Goal: Information Seeking & Learning: Learn about a topic

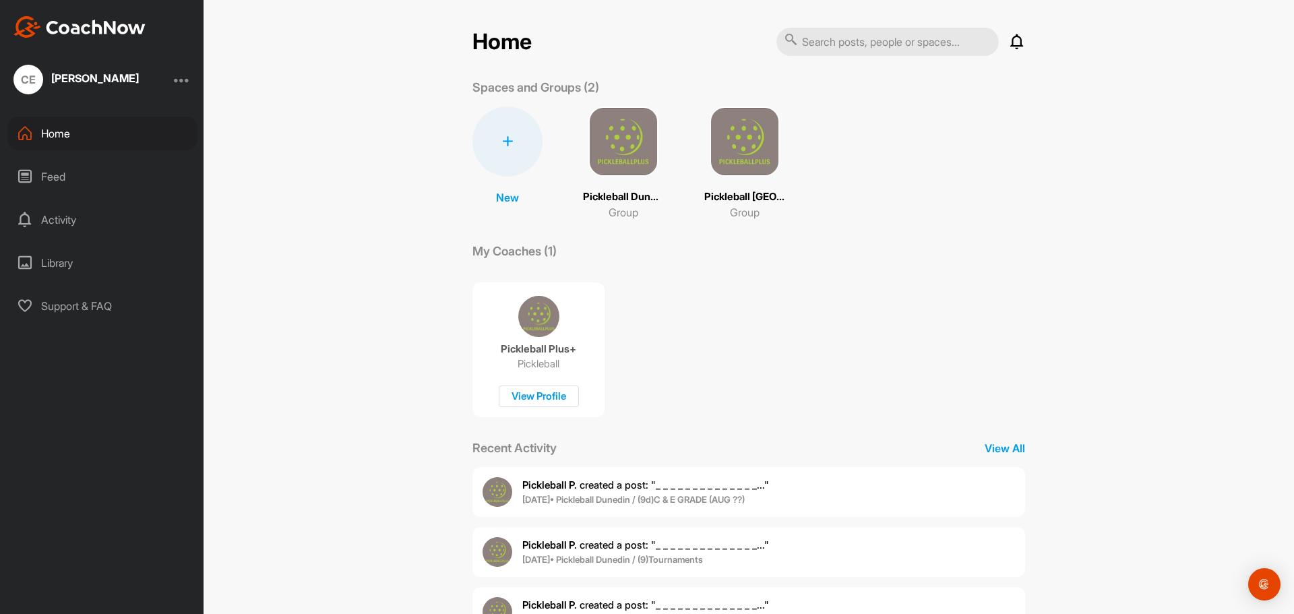
click at [619, 154] on img at bounding box center [623, 142] width 70 height 70
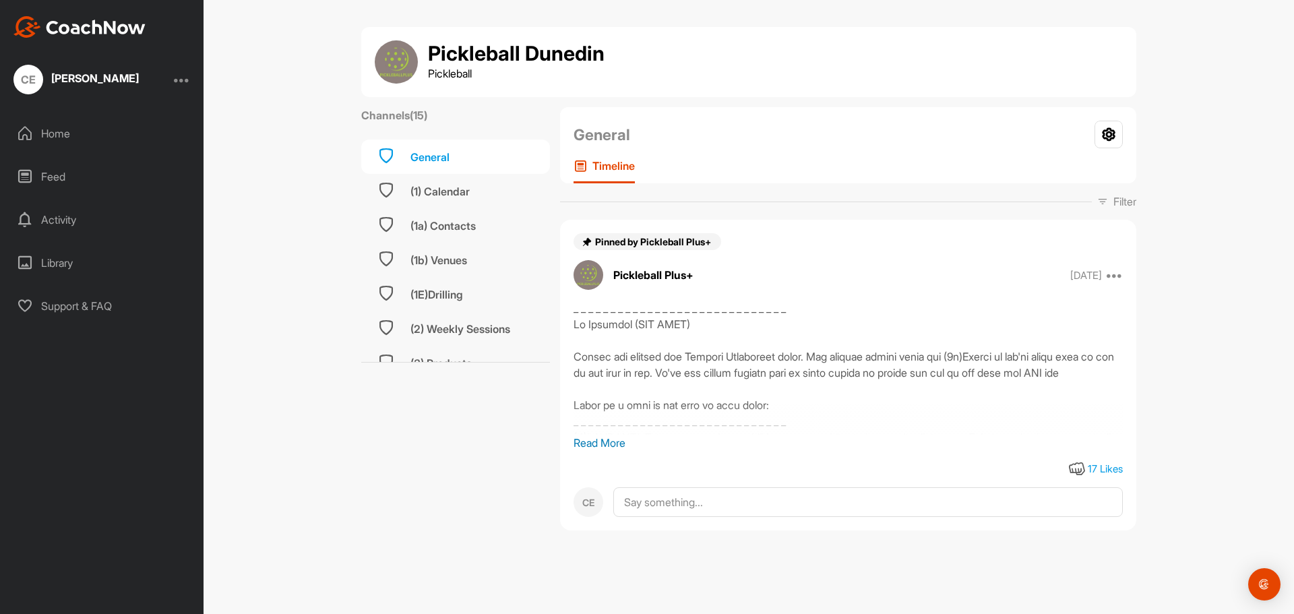
scroll to position [338, 0]
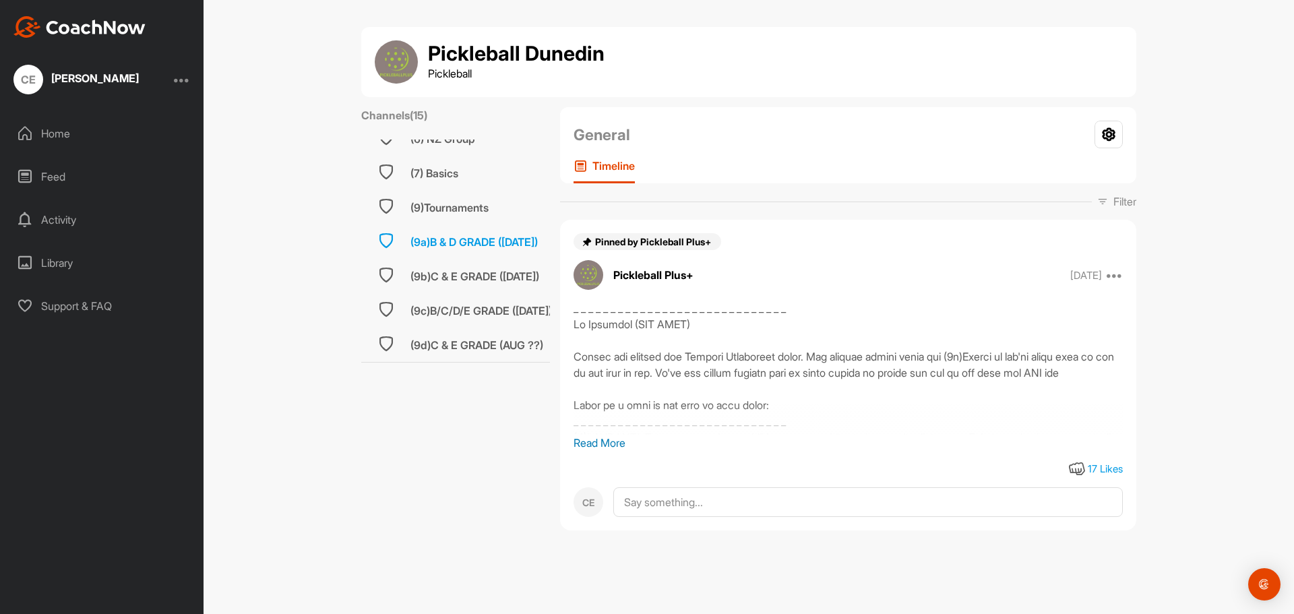
click at [479, 235] on div "(9a)B & D GRADE ([DATE])" at bounding box center [474, 242] width 127 height 16
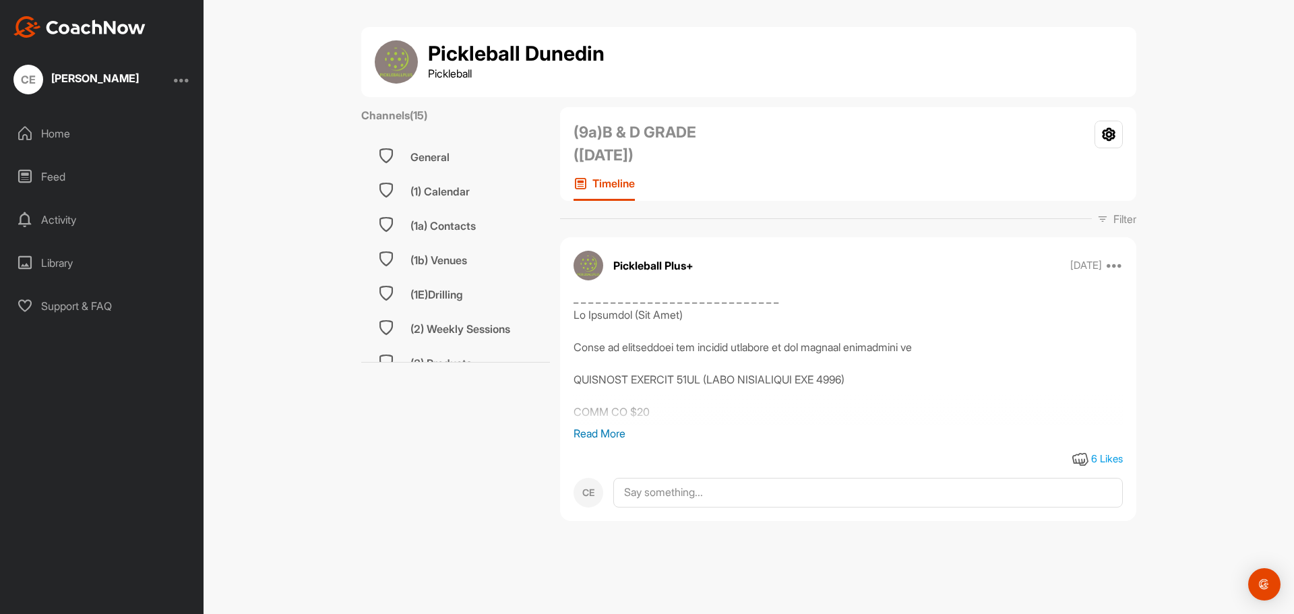
click at [589, 437] on p "Read More" at bounding box center [848, 433] width 549 height 16
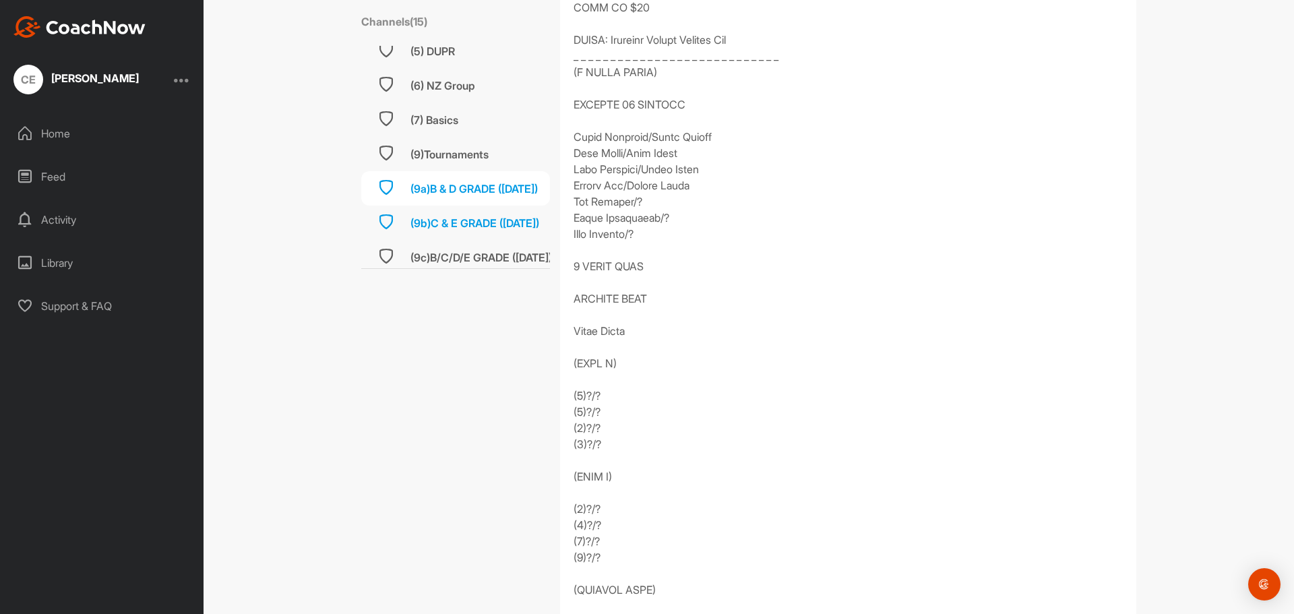
scroll to position [337, 0]
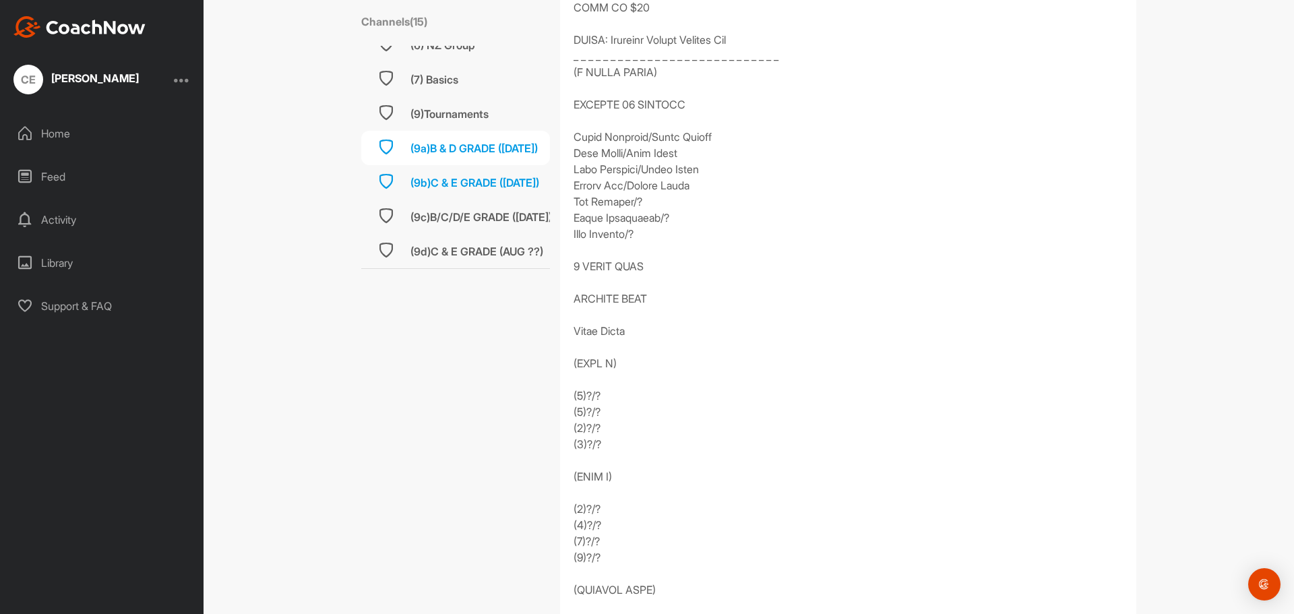
click at [475, 175] on div "(9b)C & E GRADE ([DATE])" at bounding box center [475, 183] width 129 height 16
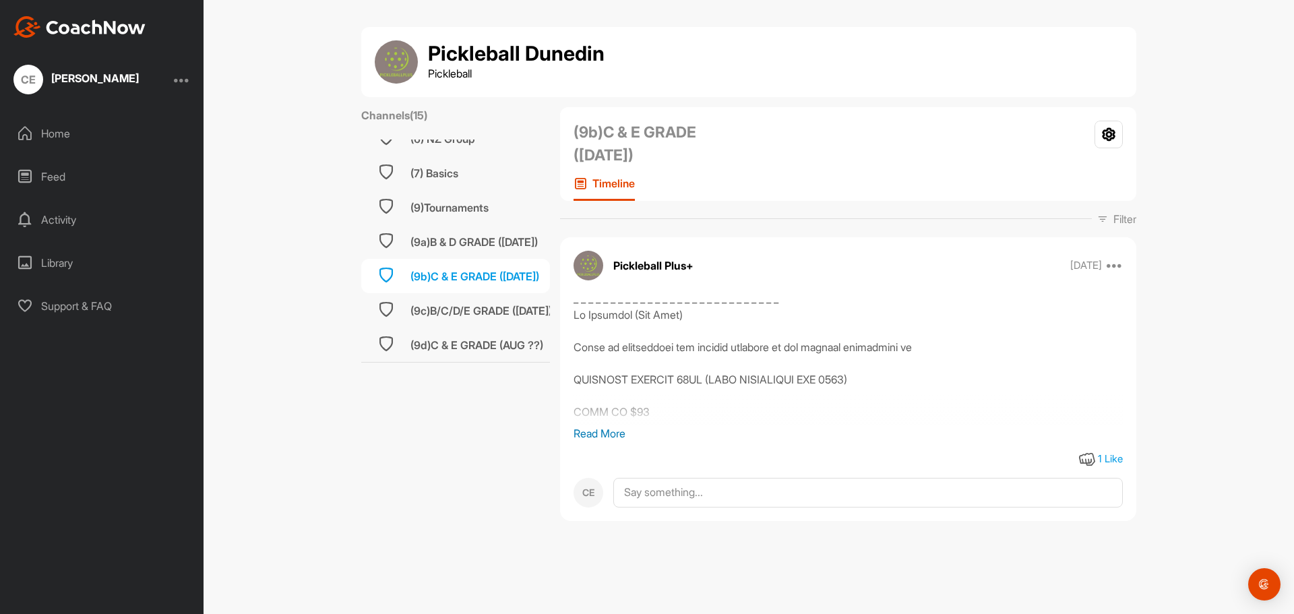
click at [587, 437] on p "Read More" at bounding box center [848, 433] width 549 height 16
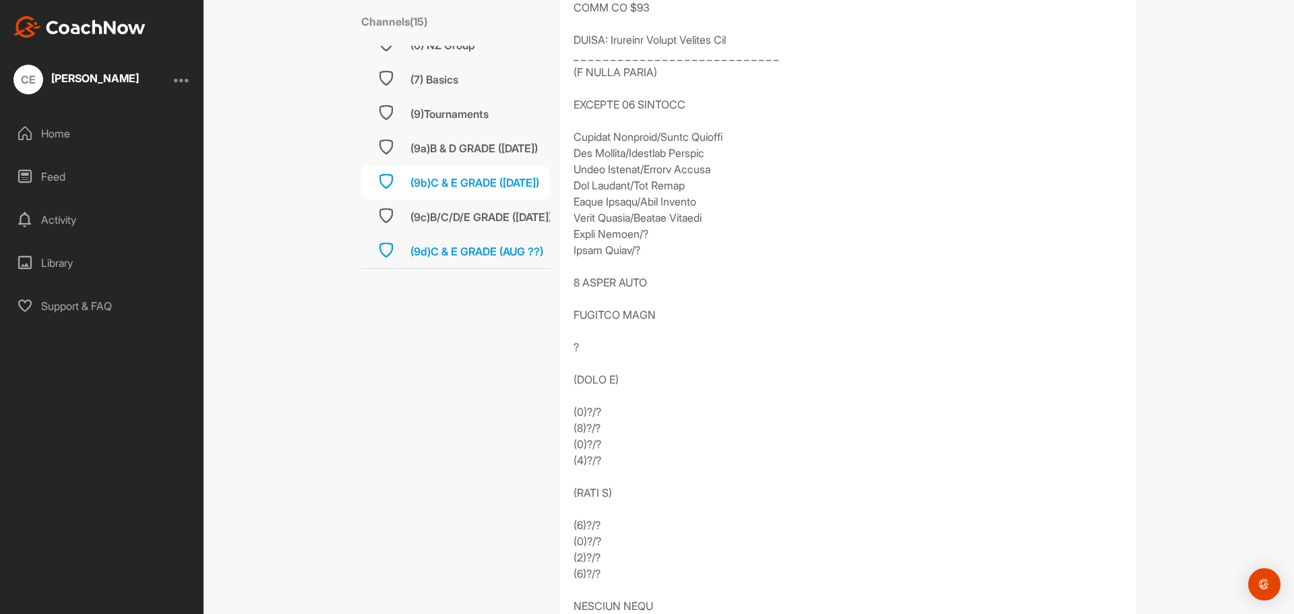
scroll to position [338, 0]
click at [464, 140] on div "(9a)B & D GRADE ([DATE])" at bounding box center [474, 148] width 127 height 16
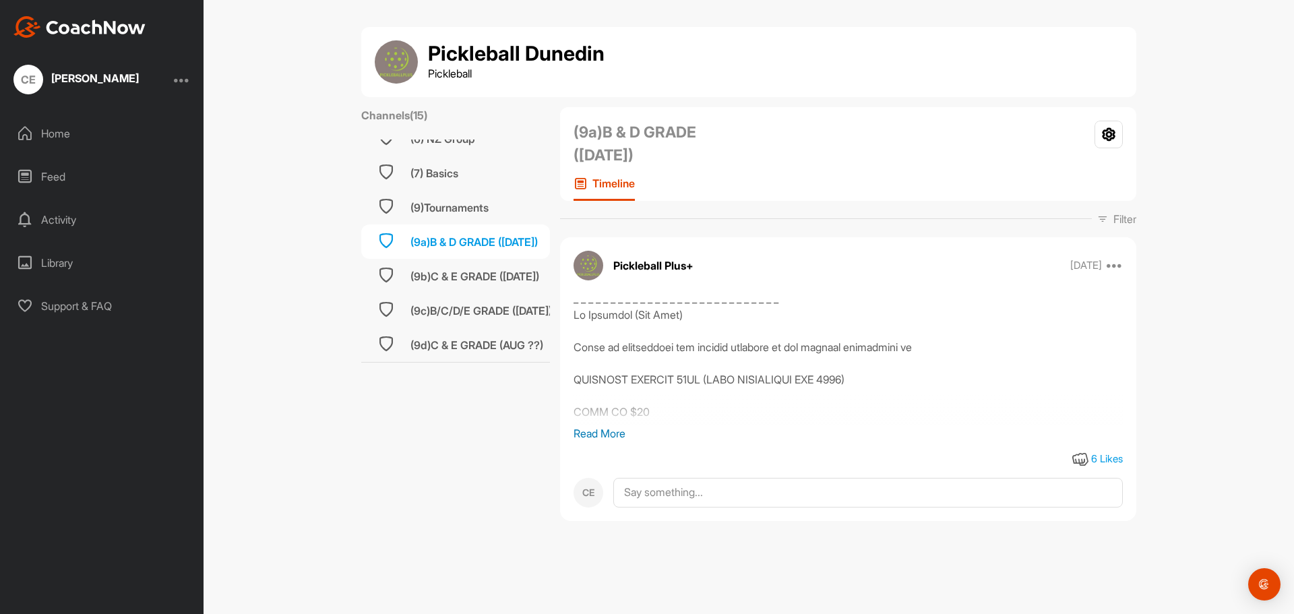
click at [595, 427] on p "Read More" at bounding box center [848, 433] width 549 height 16
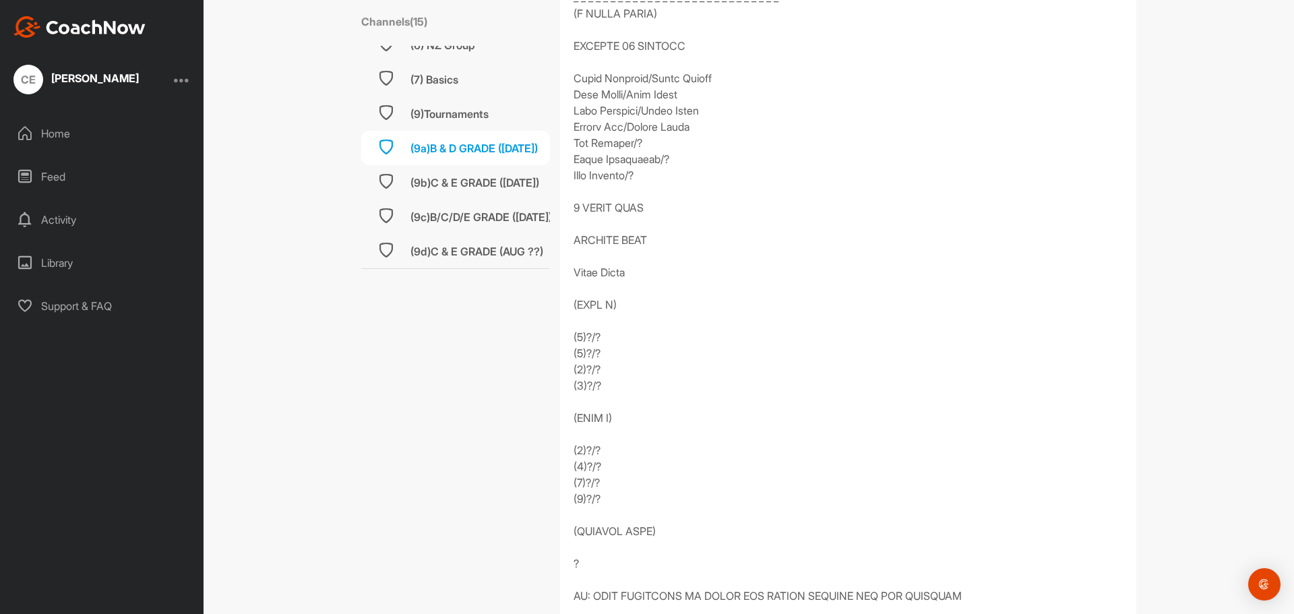
scroll to position [472, 0]
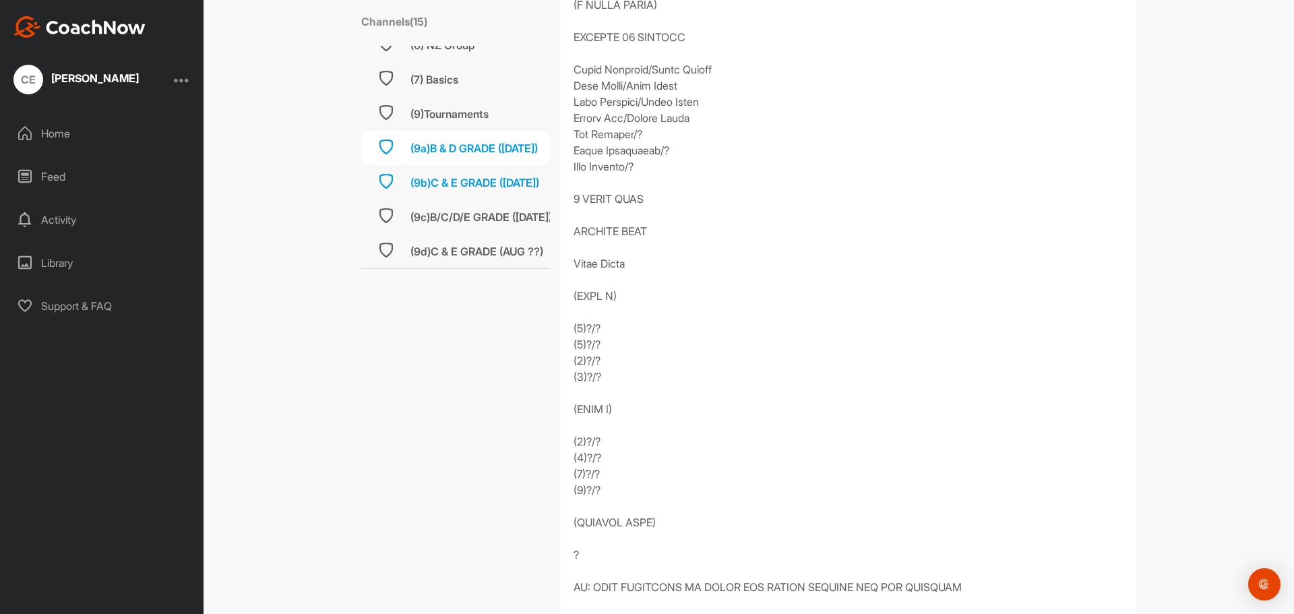
click at [483, 181] on div "(9b)C & E GRADE ([DATE])" at bounding box center [455, 182] width 189 height 34
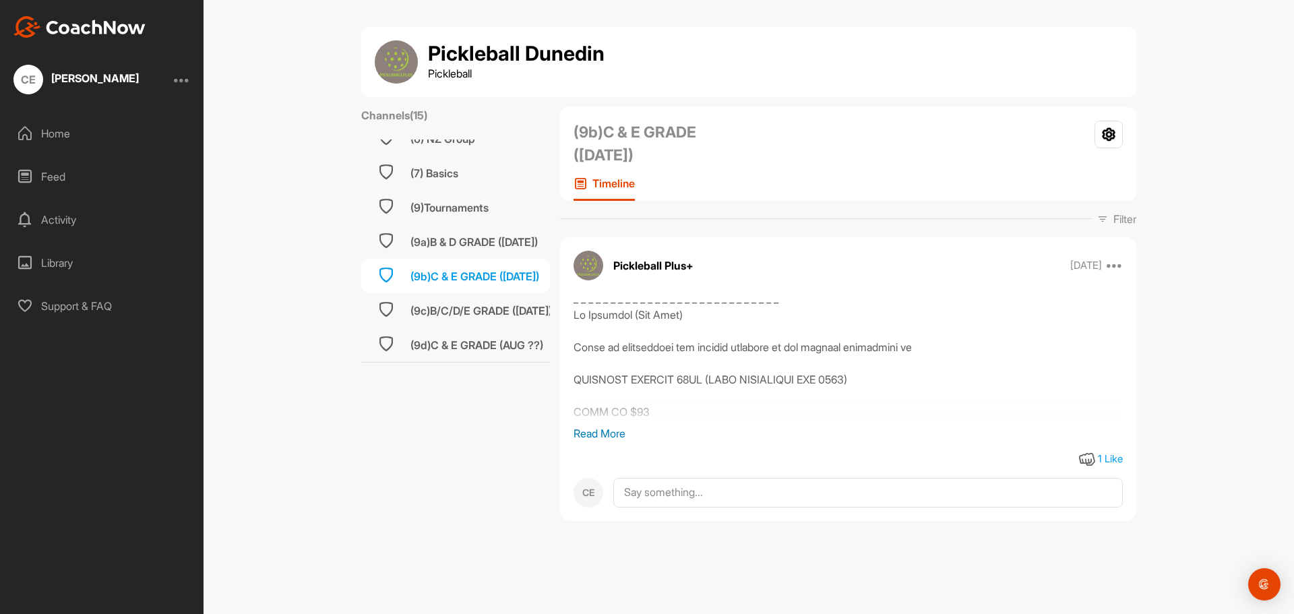
click at [601, 434] on p "Read More" at bounding box center [848, 433] width 549 height 16
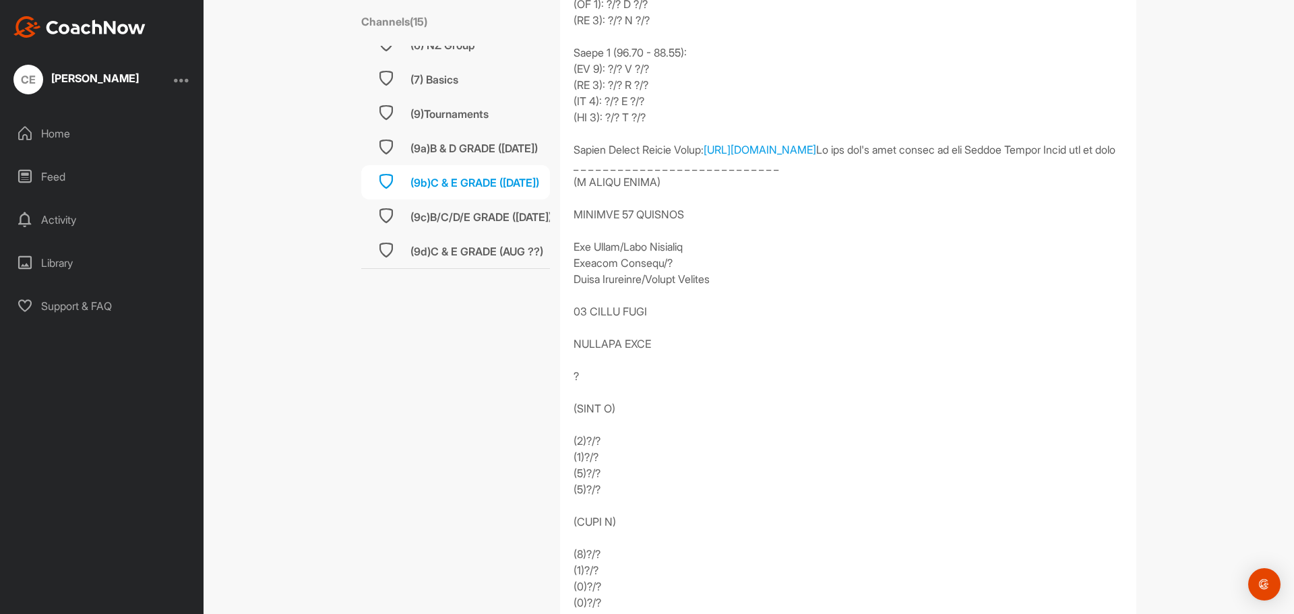
scroll to position [1348, 0]
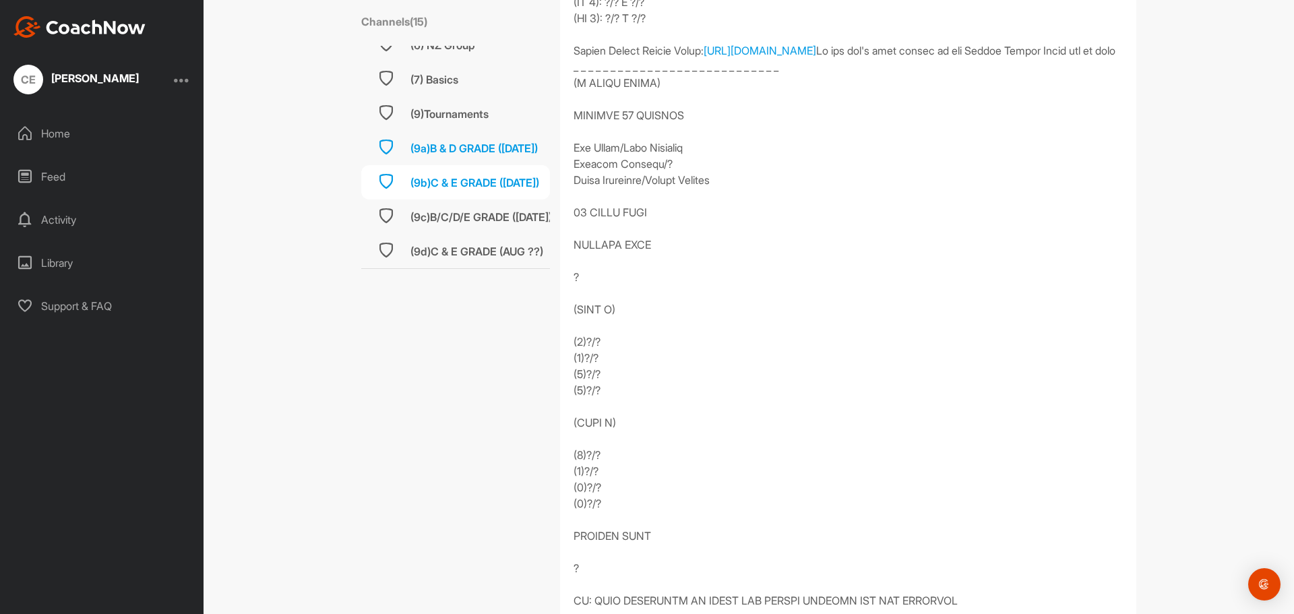
click at [428, 145] on div "(9a)B & D GRADE ([DATE])" at bounding box center [474, 148] width 127 height 16
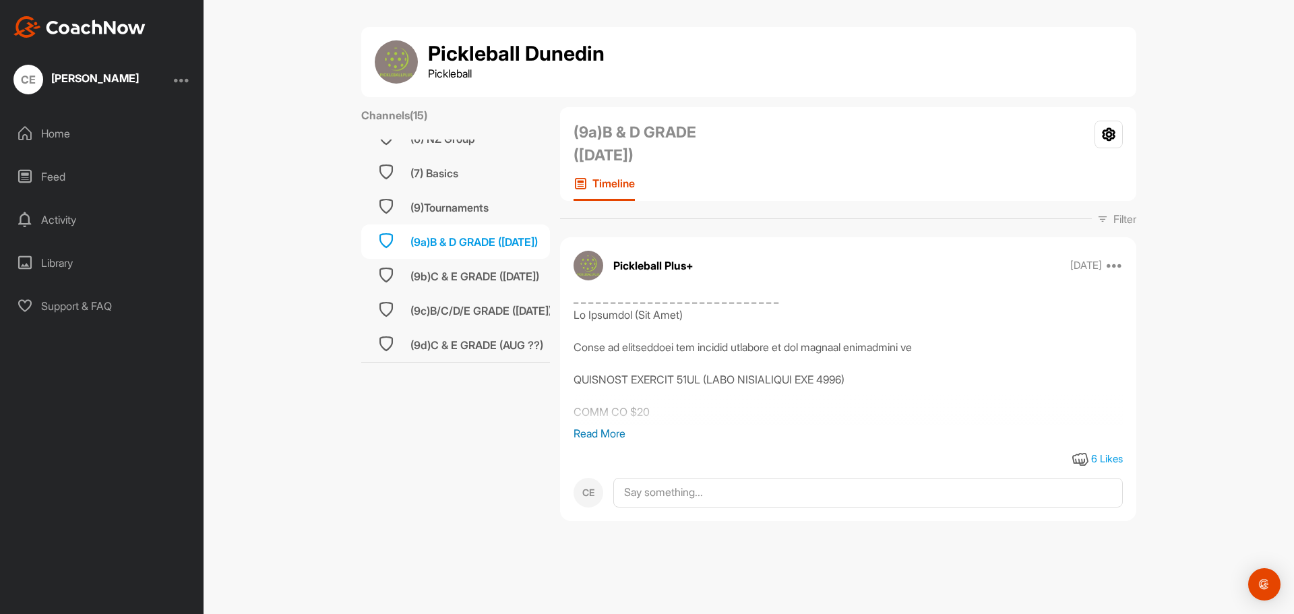
click at [592, 436] on p "Read More" at bounding box center [848, 433] width 549 height 16
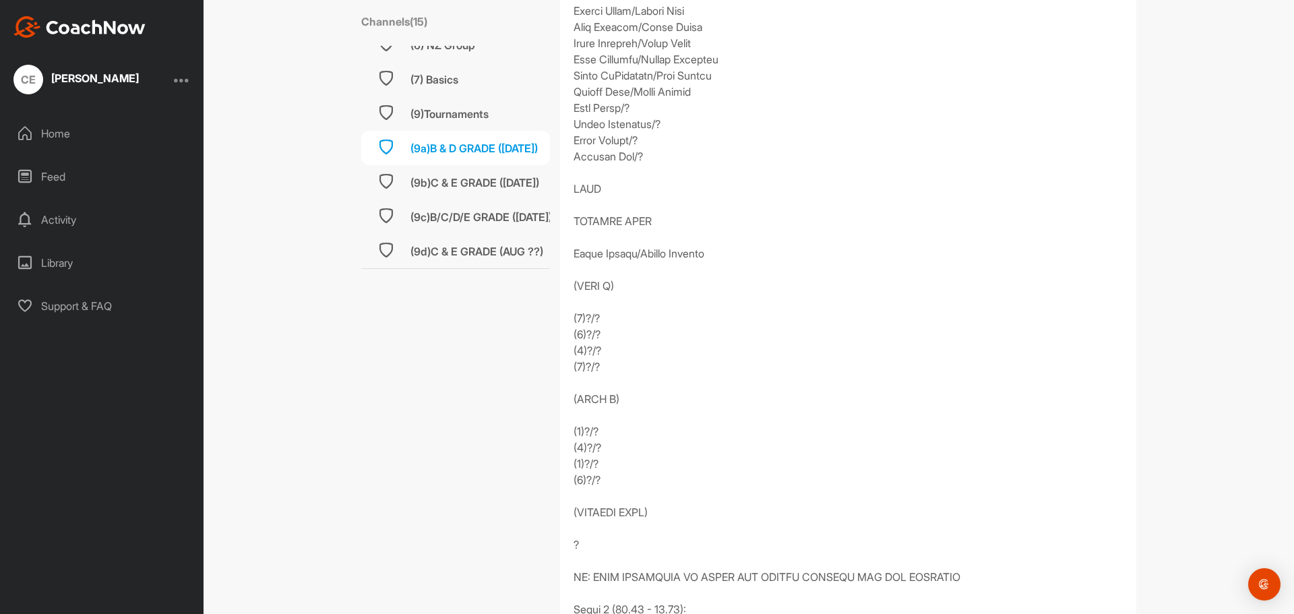
scroll to position [1348, 0]
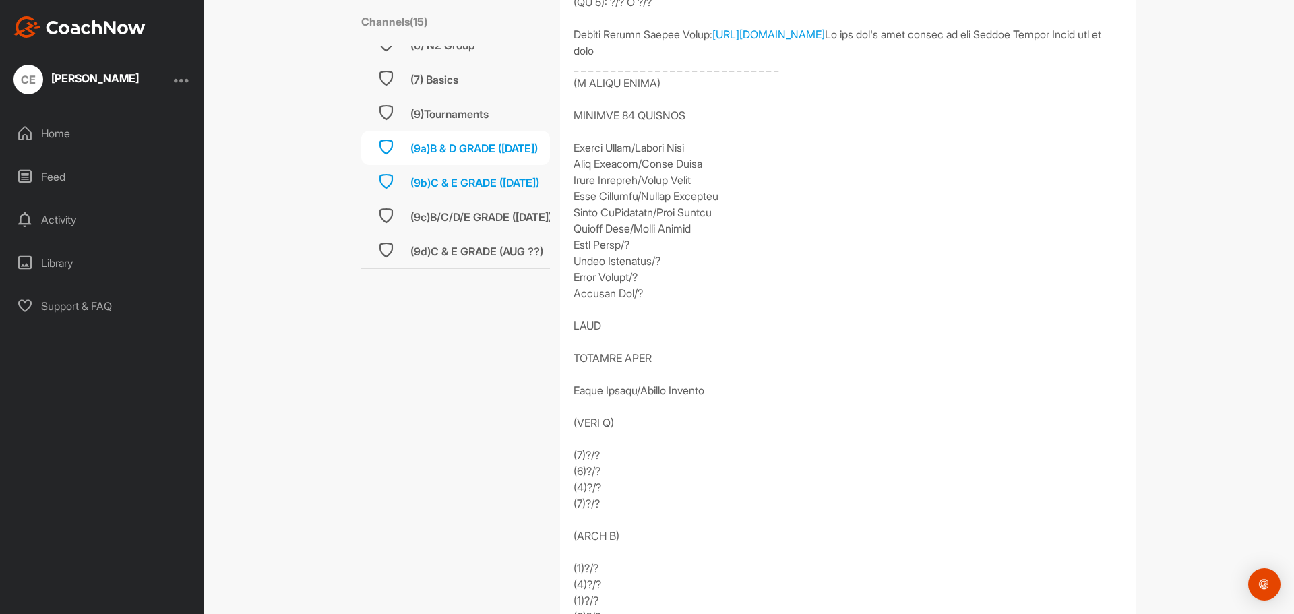
click at [412, 179] on div "(9b)C & E GRADE ([DATE])" at bounding box center [475, 183] width 129 height 16
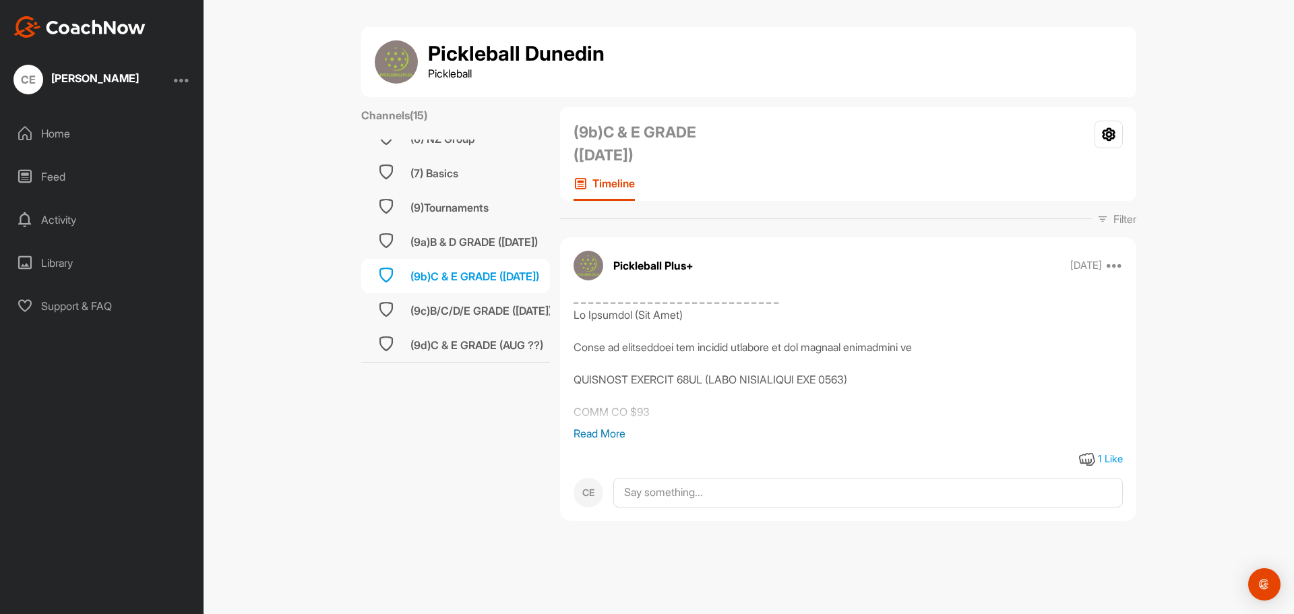
click at [588, 424] on div "[URL][DOMAIN_NAME] [URL][DOMAIN_NAME] (*)SERVICE STATION: [URL][DOMAIN_NAME] Th…" at bounding box center [848, 358] width 549 height 135
click at [592, 431] on p "Read More" at bounding box center [848, 433] width 549 height 16
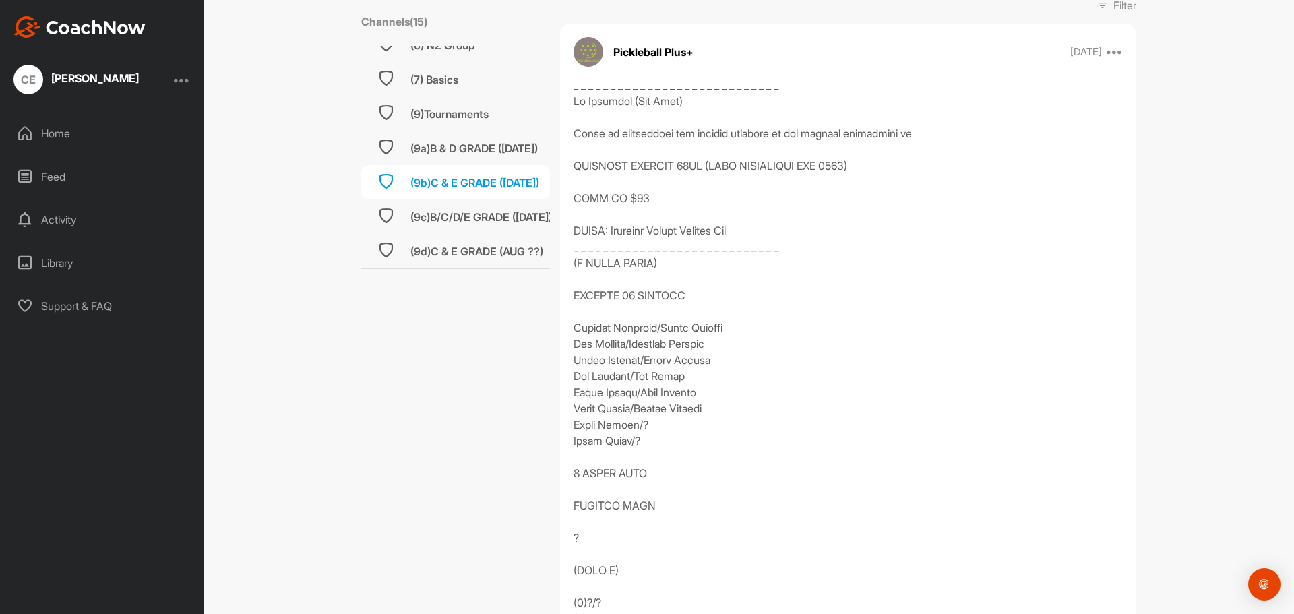
scroll to position [202, 0]
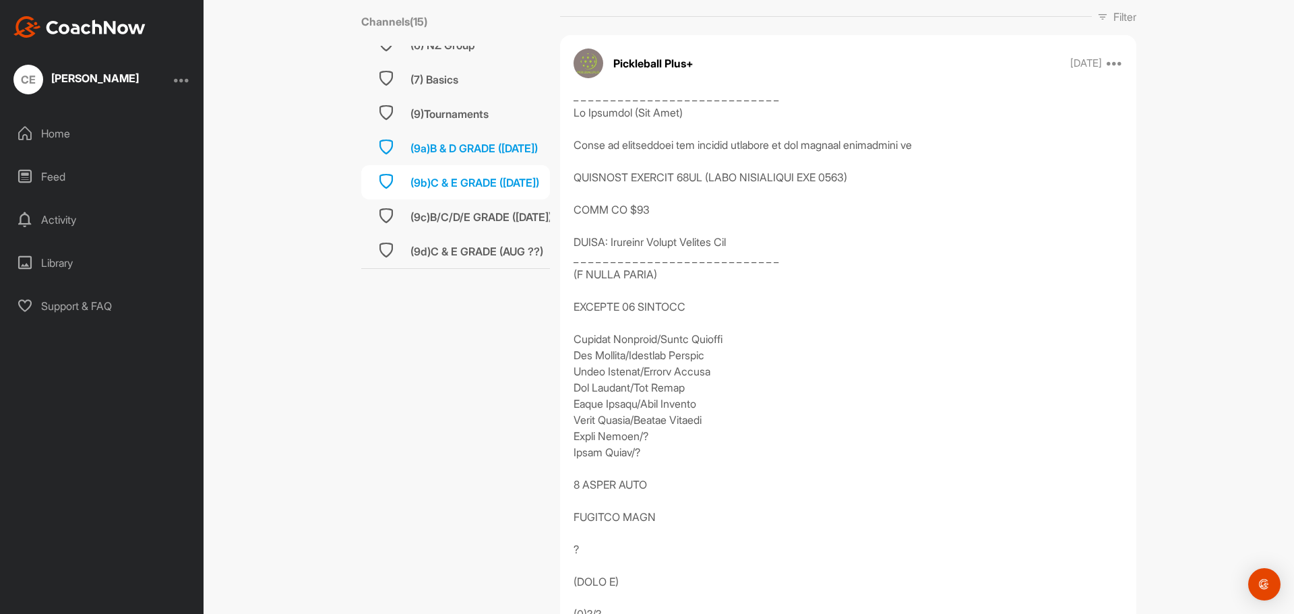
click at [508, 142] on div "(9a)B & D GRADE ([DATE])" at bounding box center [474, 148] width 127 height 16
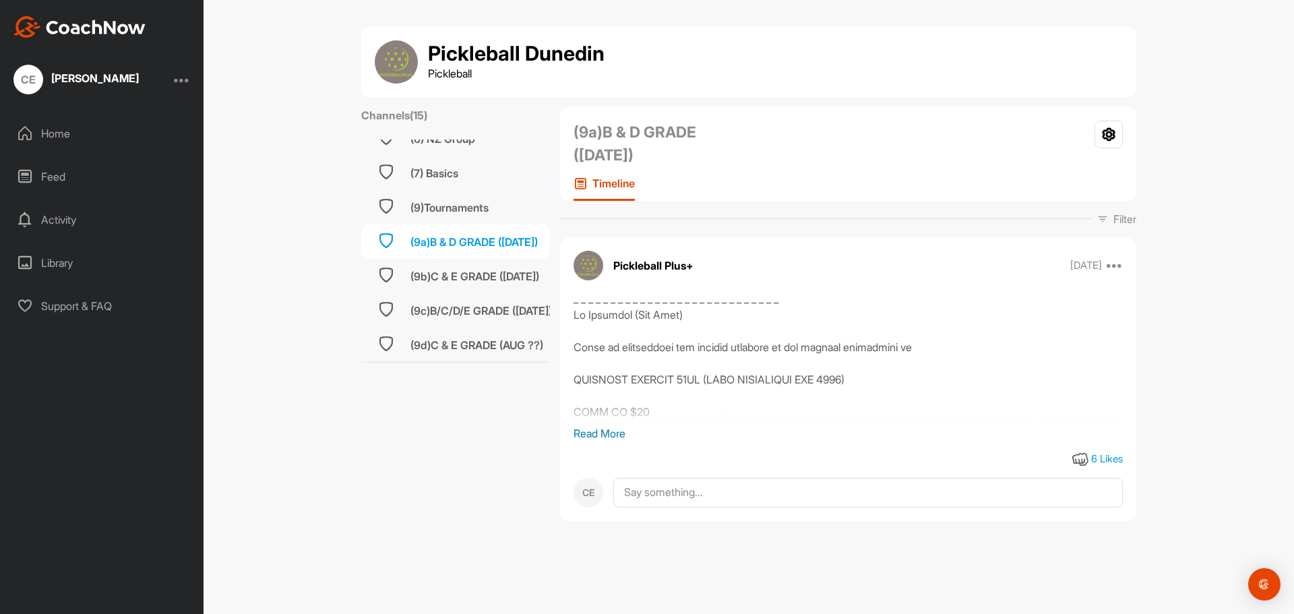
click at [607, 440] on div "[URL][DOMAIN_NAME] [URL][DOMAIN_NAME] (*)SERVICE STATION: [URL][DOMAIN_NAME] Th…" at bounding box center [848, 379] width 576 height 177
click at [607, 432] on p "Read More" at bounding box center [848, 433] width 549 height 16
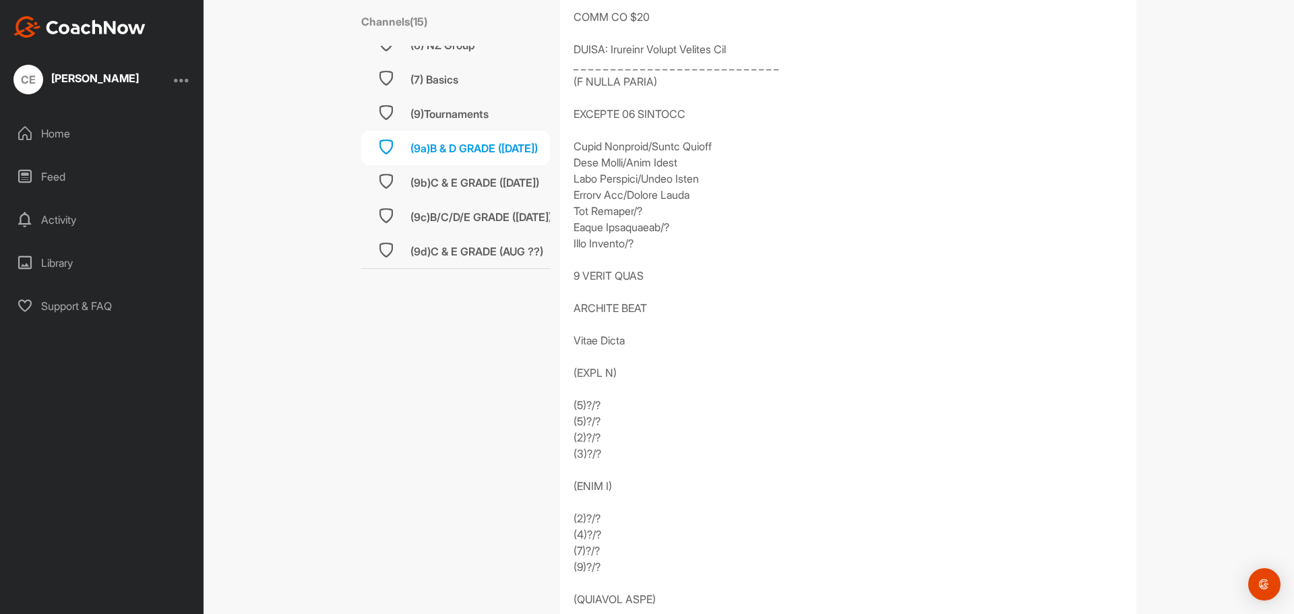
scroll to position [404, 0]
